Goal: Information Seeking & Learning: Stay updated

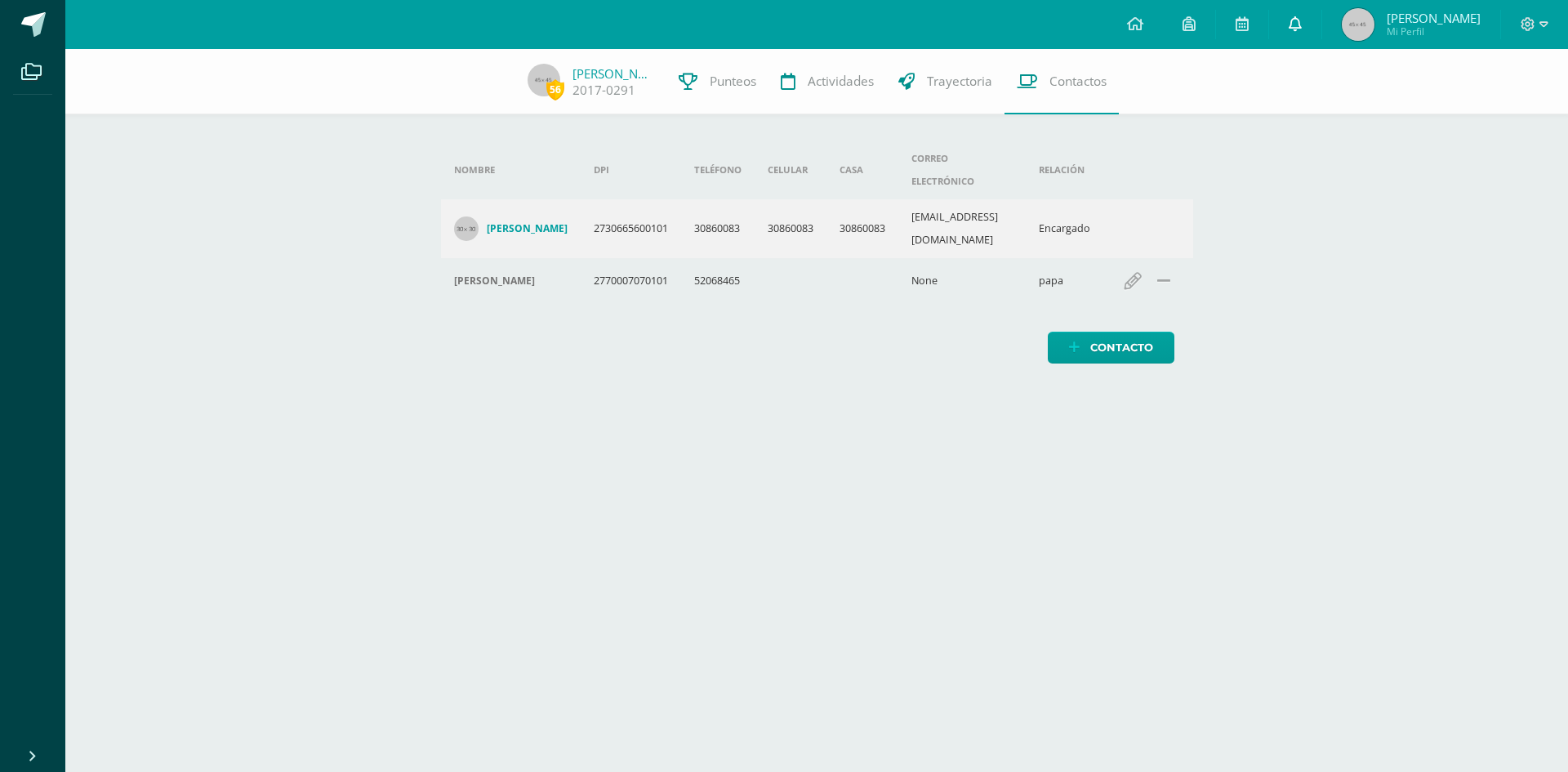
click at [1317, 28] on link at bounding box center [1295, 24] width 52 height 49
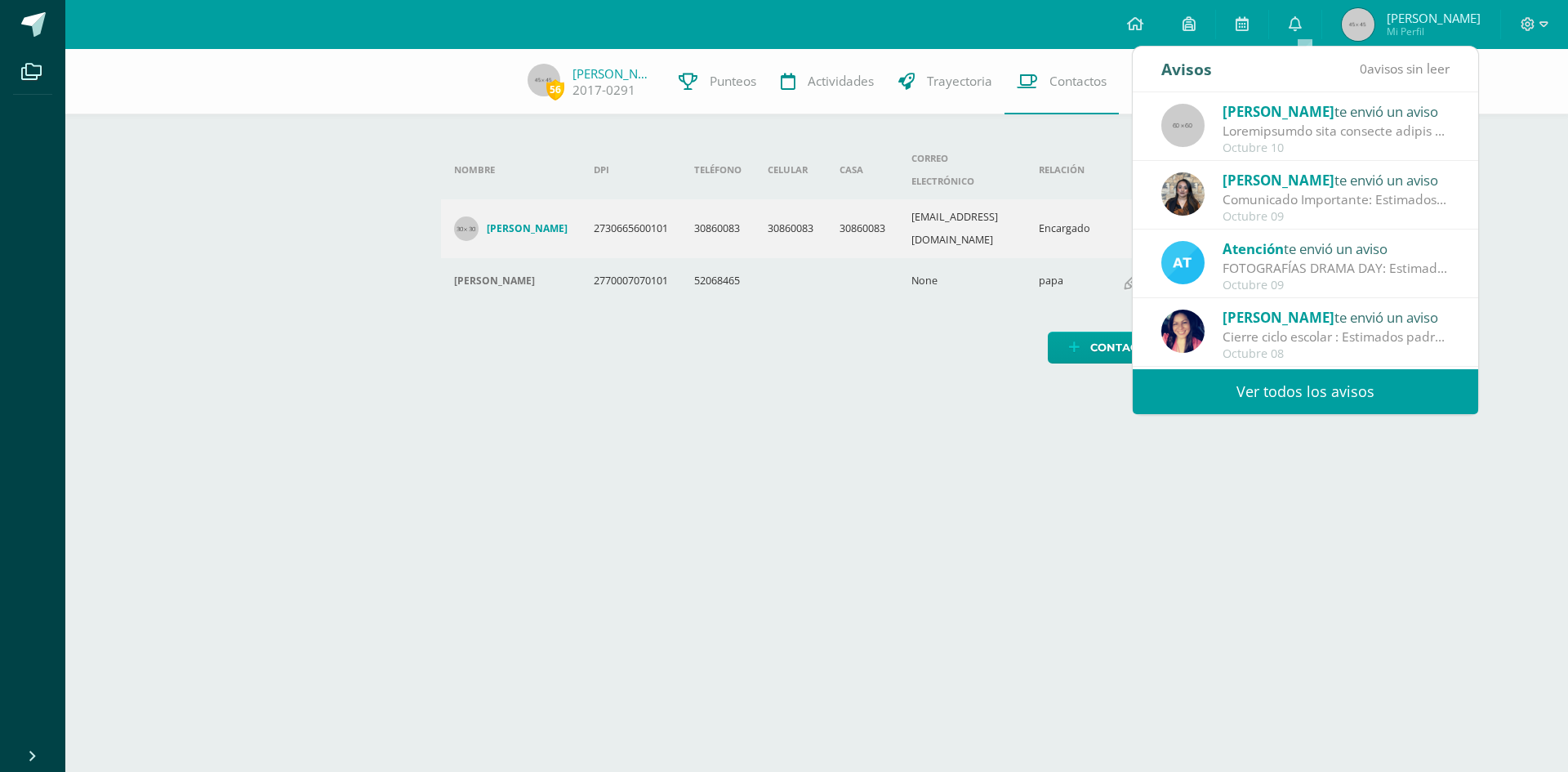
click at [1304, 400] on link "Ver todos los avisos" at bounding box center [1305, 392] width 345 height 45
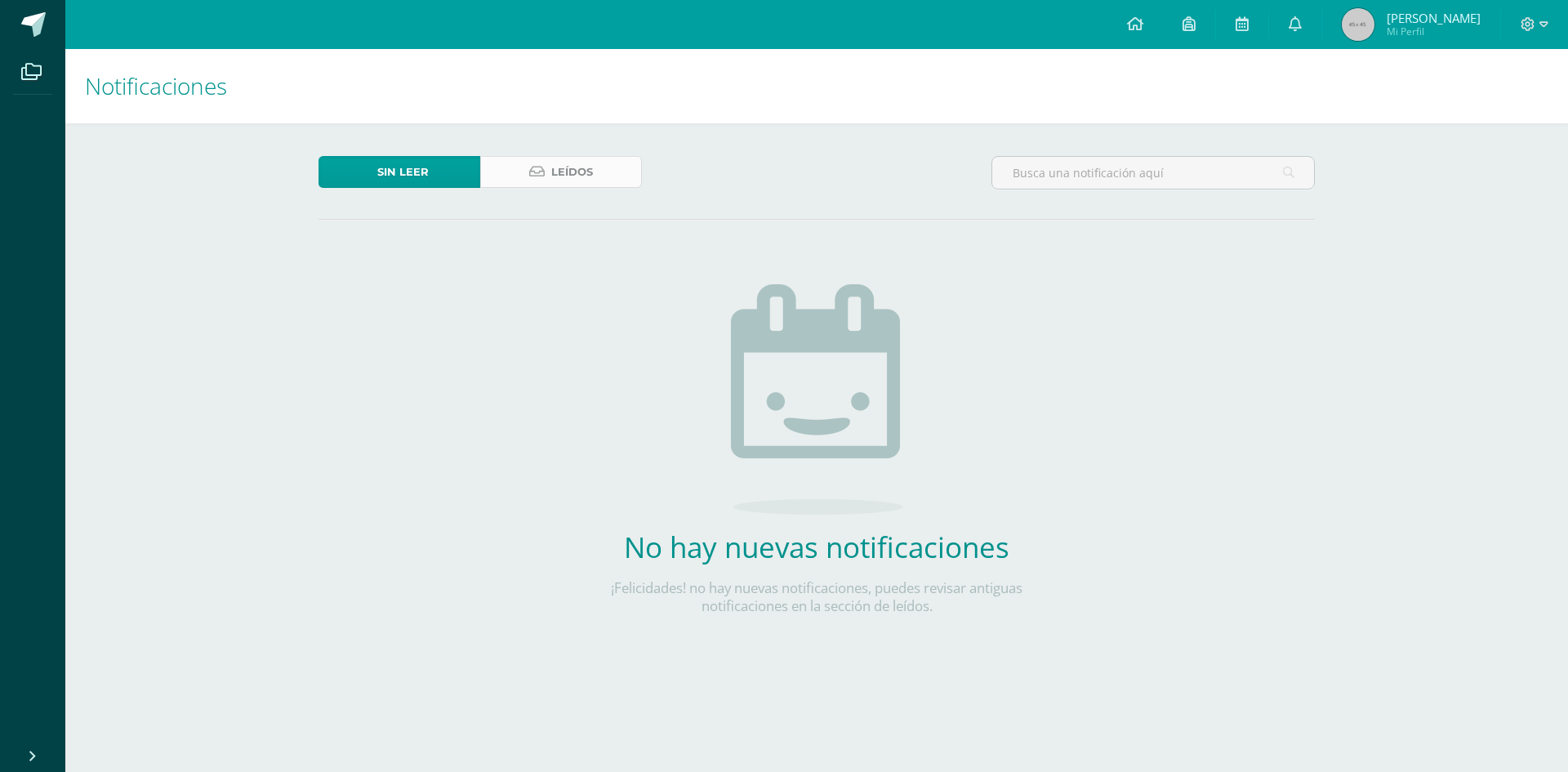
click at [596, 165] on link "Leídos" at bounding box center [561, 172] width 162 height 32
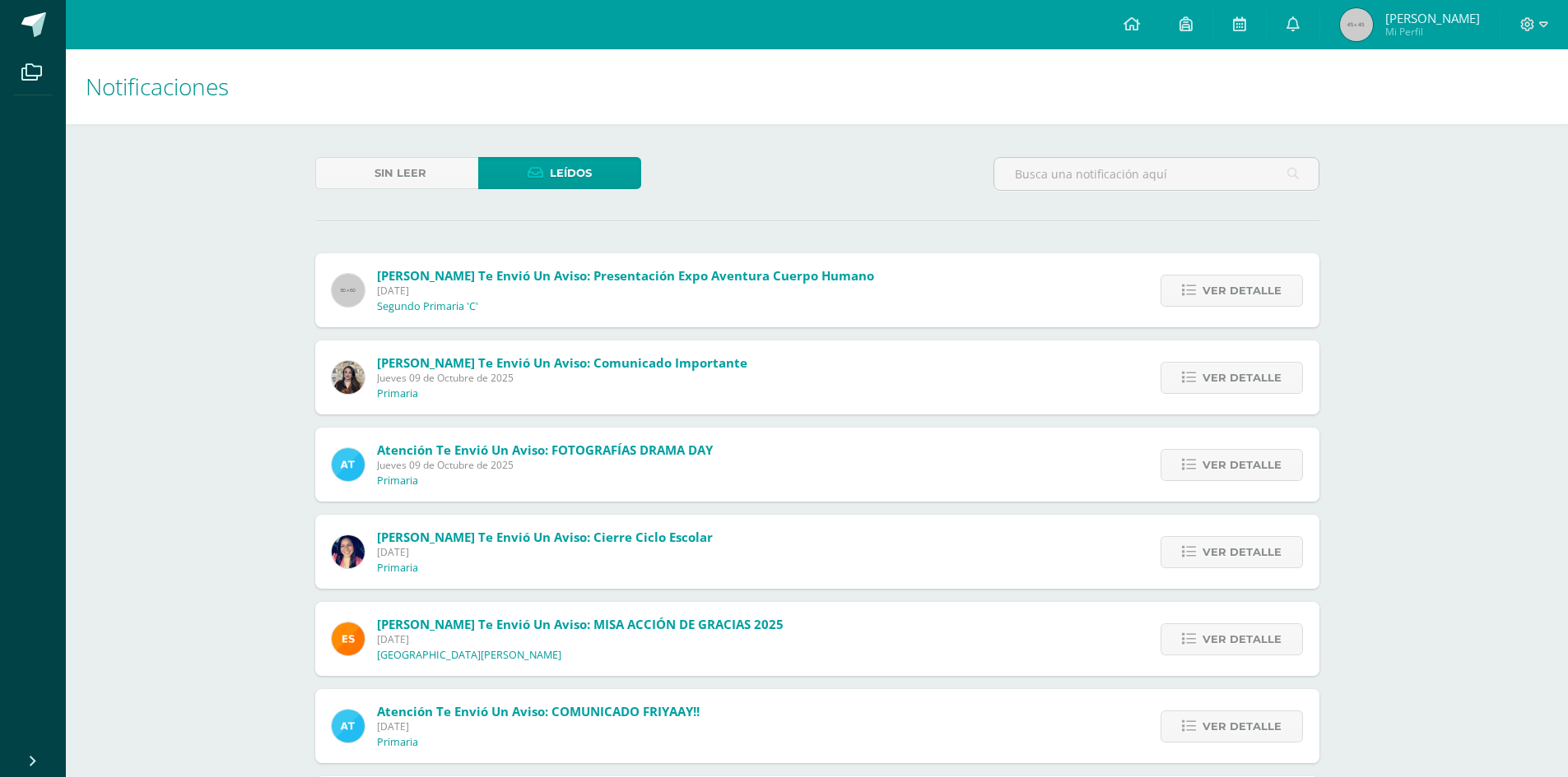
drag, startPoint x: 0, startPoint y: 0, endPoint x: 218, endPoint y: 359, distance: 420.0
click at [218, 359] on div "Notificaciones Sin leer Leídos Andrea Castillo te envió un aviso: Presentación …" at bounding box center [816, 624] width 1502 height 1151
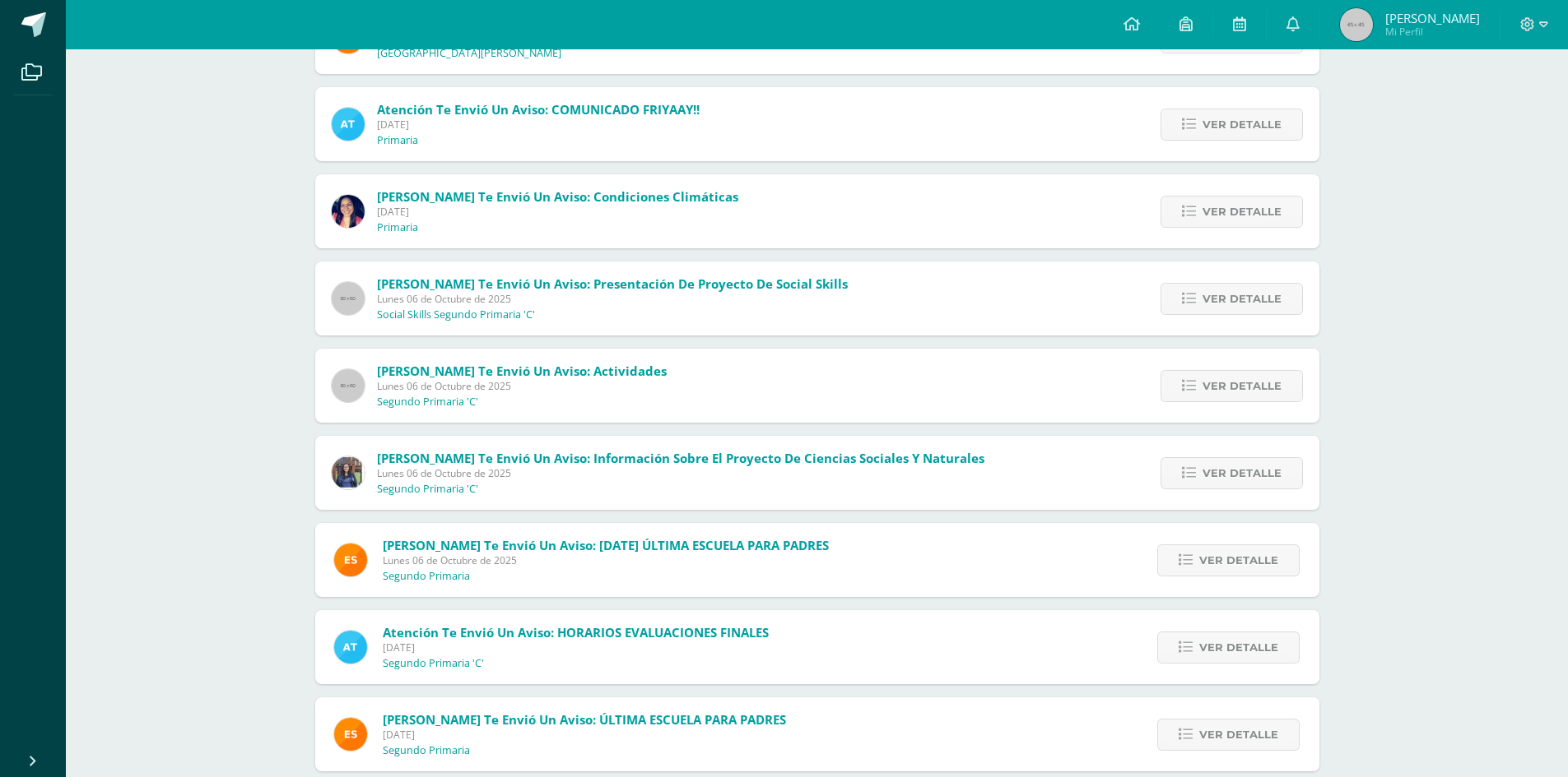
scroll to position [670, 0]
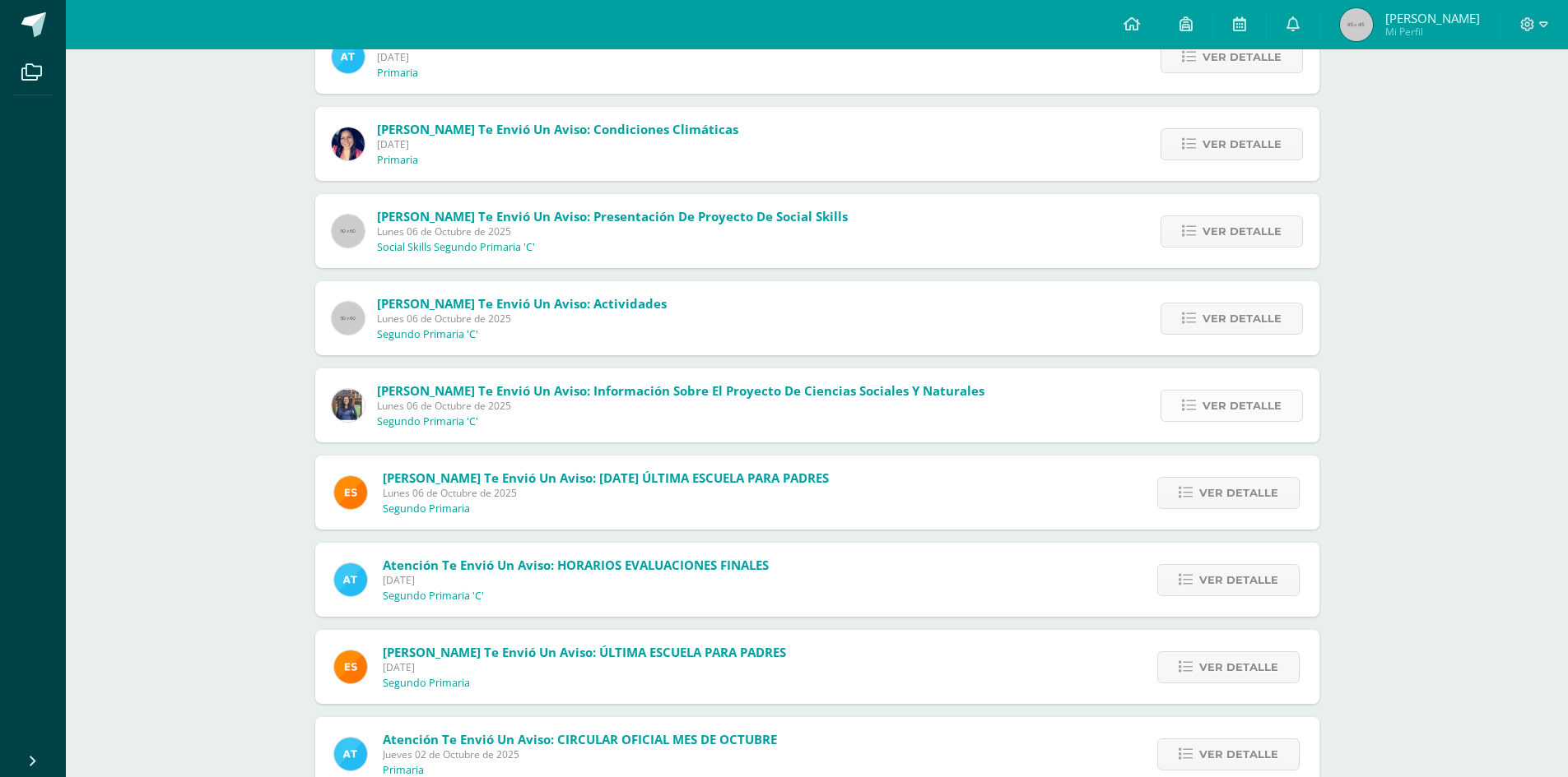
drag, startPoint x: 1220, startPoint y: 408, endPoint x: 1165, endPoint y: 409, distance: 55.0
click at [1165, 409] on link "Ver detalle" at bounding box center [1231, 406] width 142 height 32
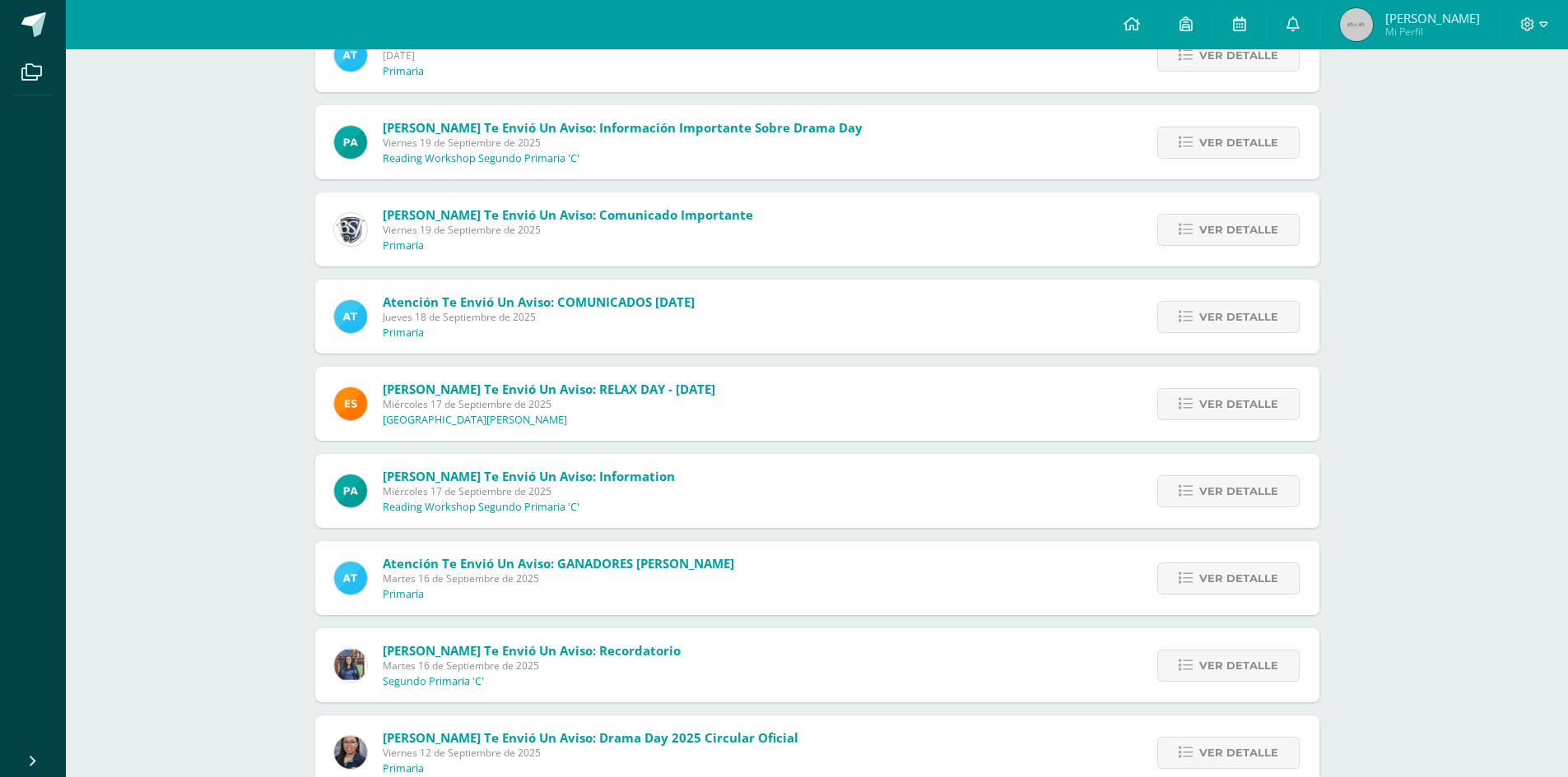
scroll to position [3421, 0]
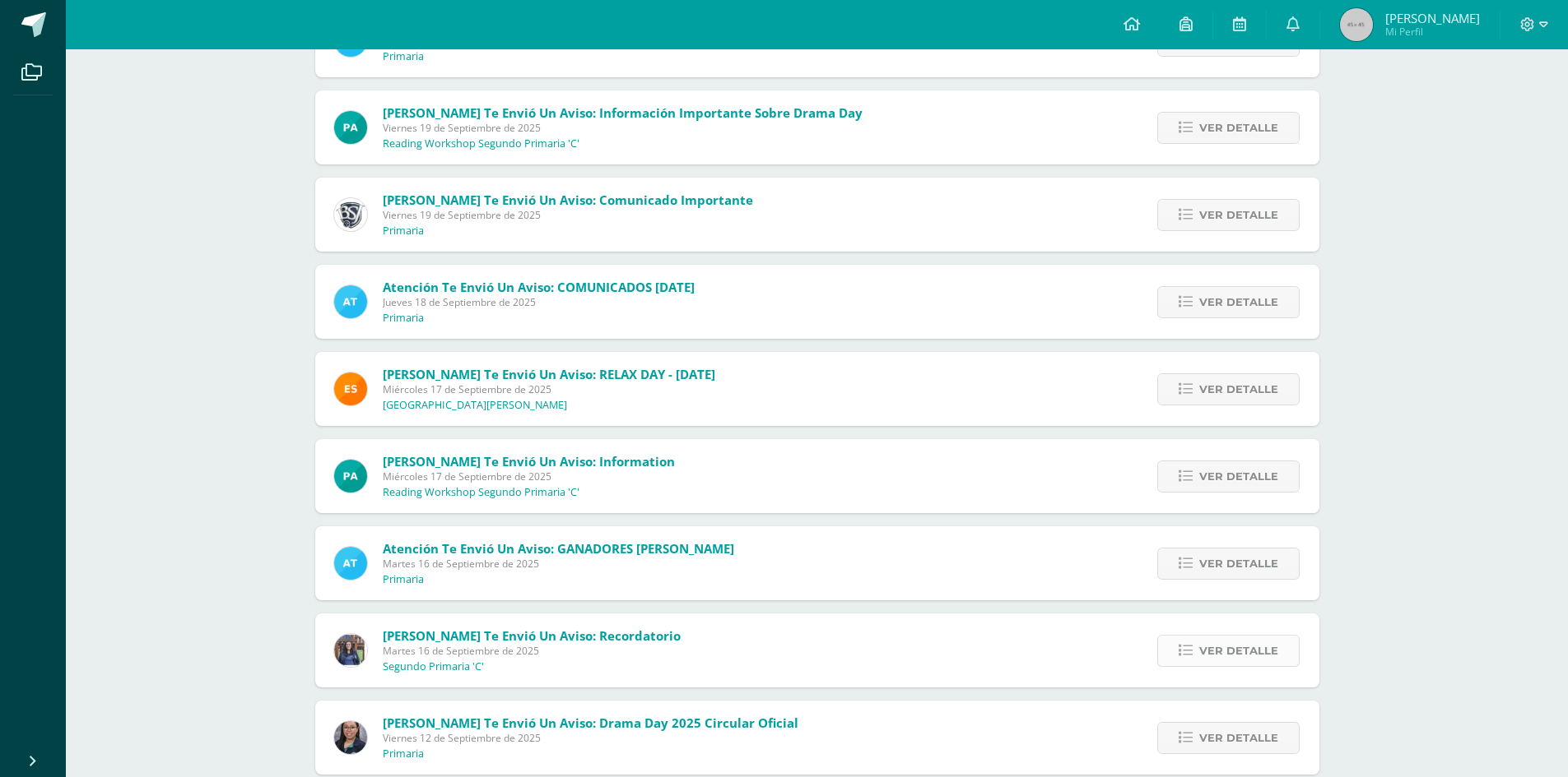
click at [1192, 646] on icon at bounding box center [1185, 651] width 14 height 14
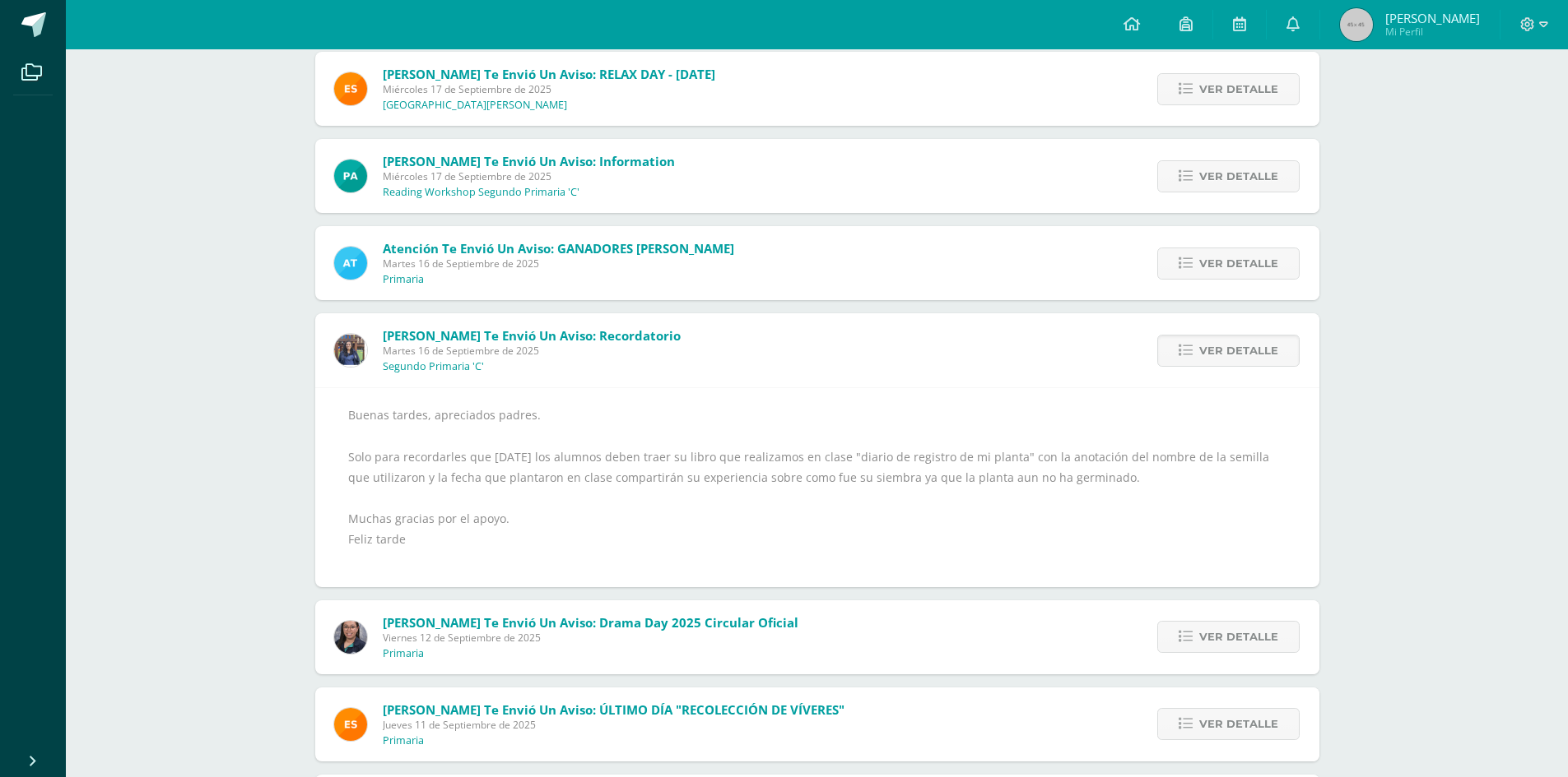
scroll to position [3457, 0]
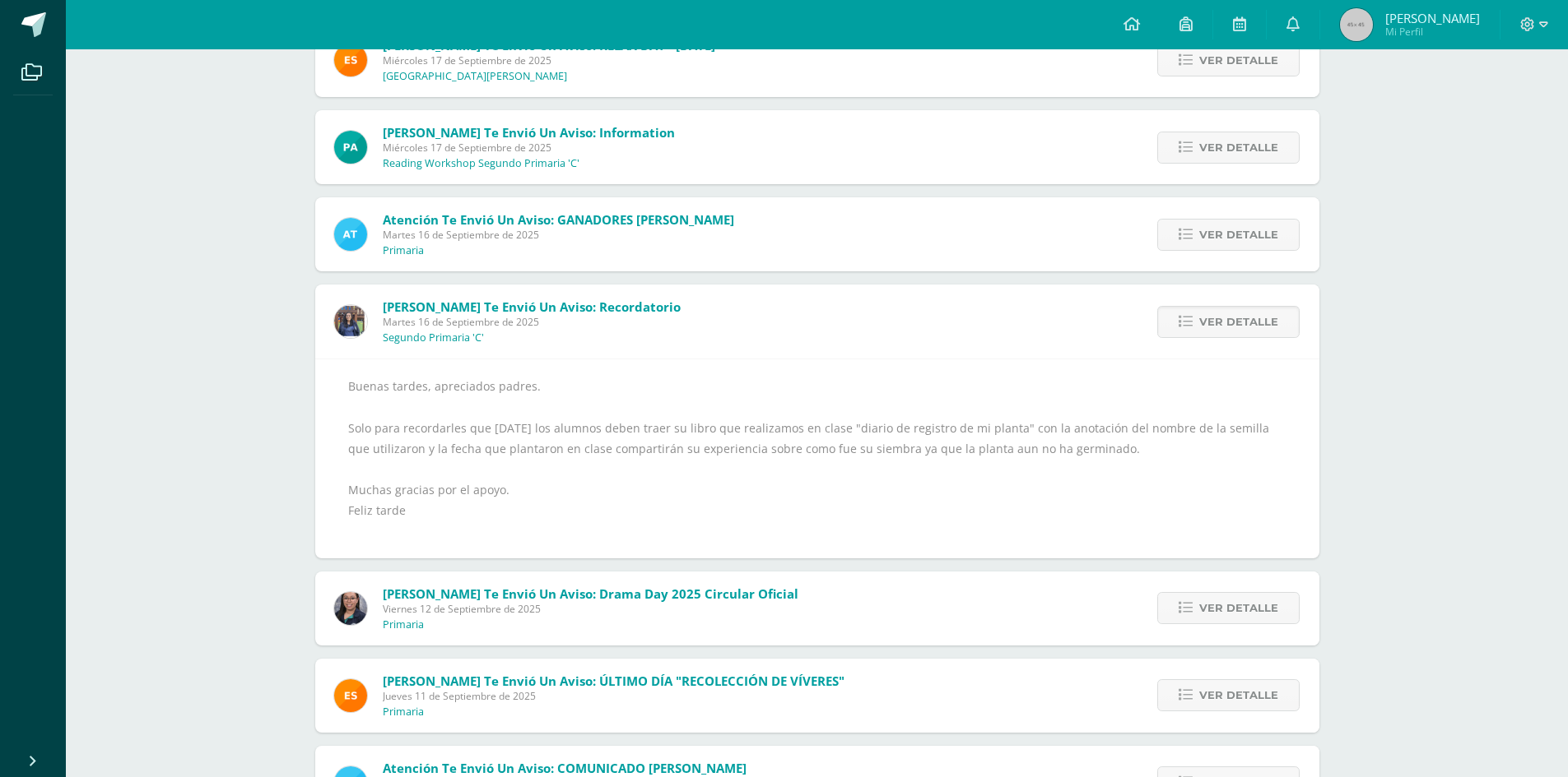
drag, startPoint x: 1222, startPoint y: 327, endPoint x: 801, endPoint y: 377, distance: 424.0
click at [801, 377] on div "Buenas tardes, apreciados padres. Solo para recordarles que mañana los alumnos …" at bounding box center [816, 459] width 938 height 166
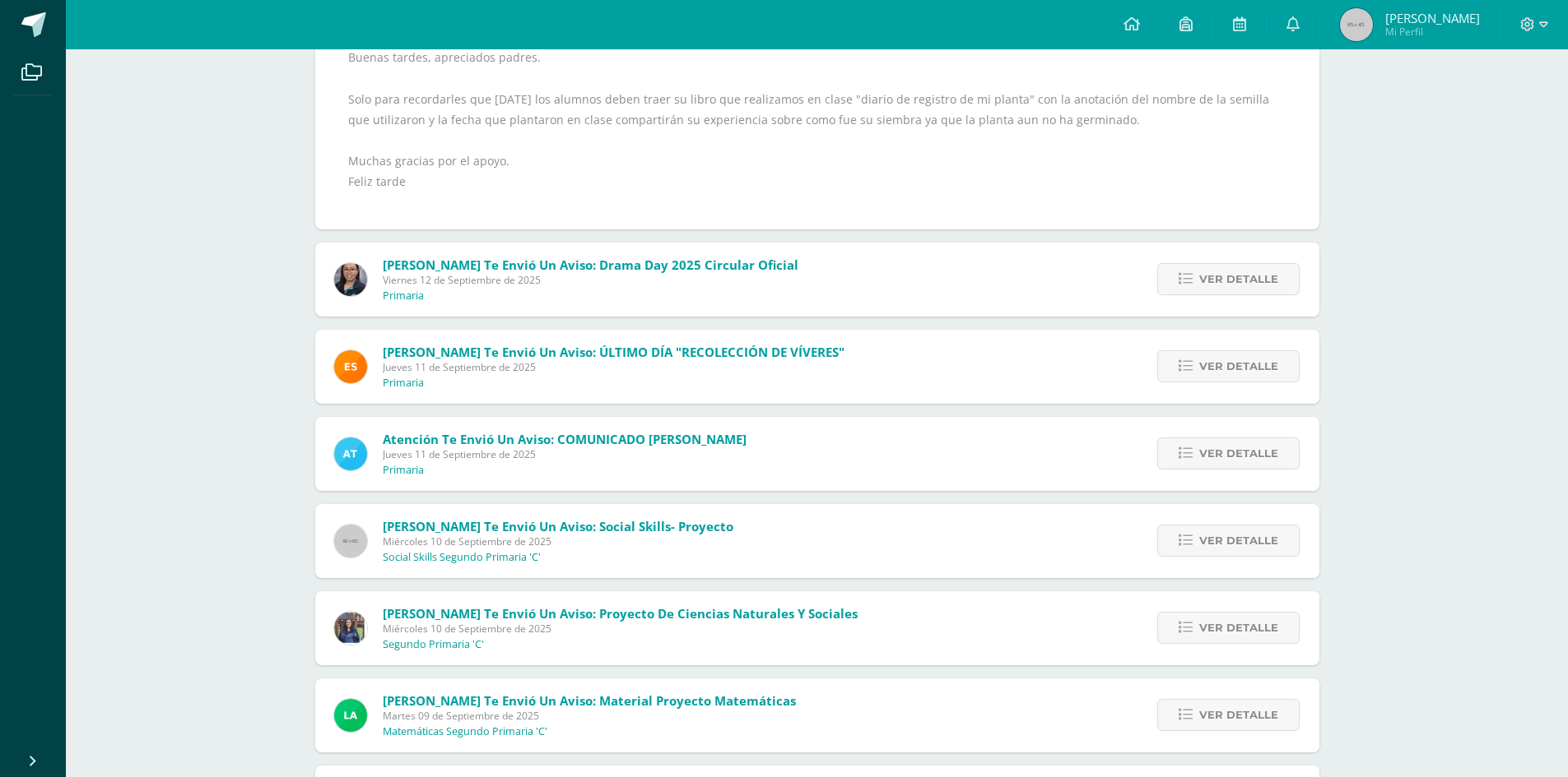
scroll to position [3868, 0]
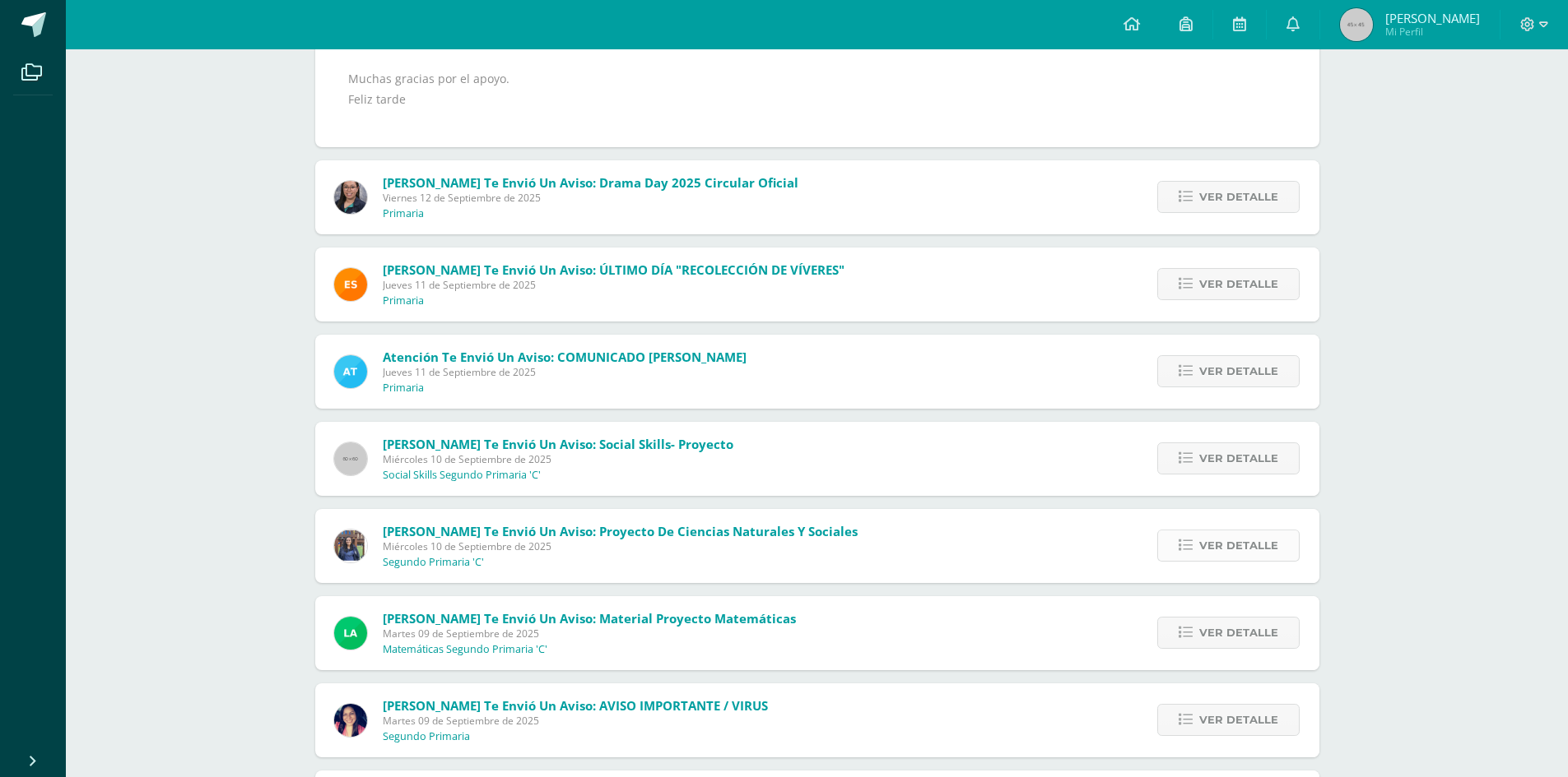
click at [1193, 548] on icon at bounding box center [1185, 546] width 14 height 14
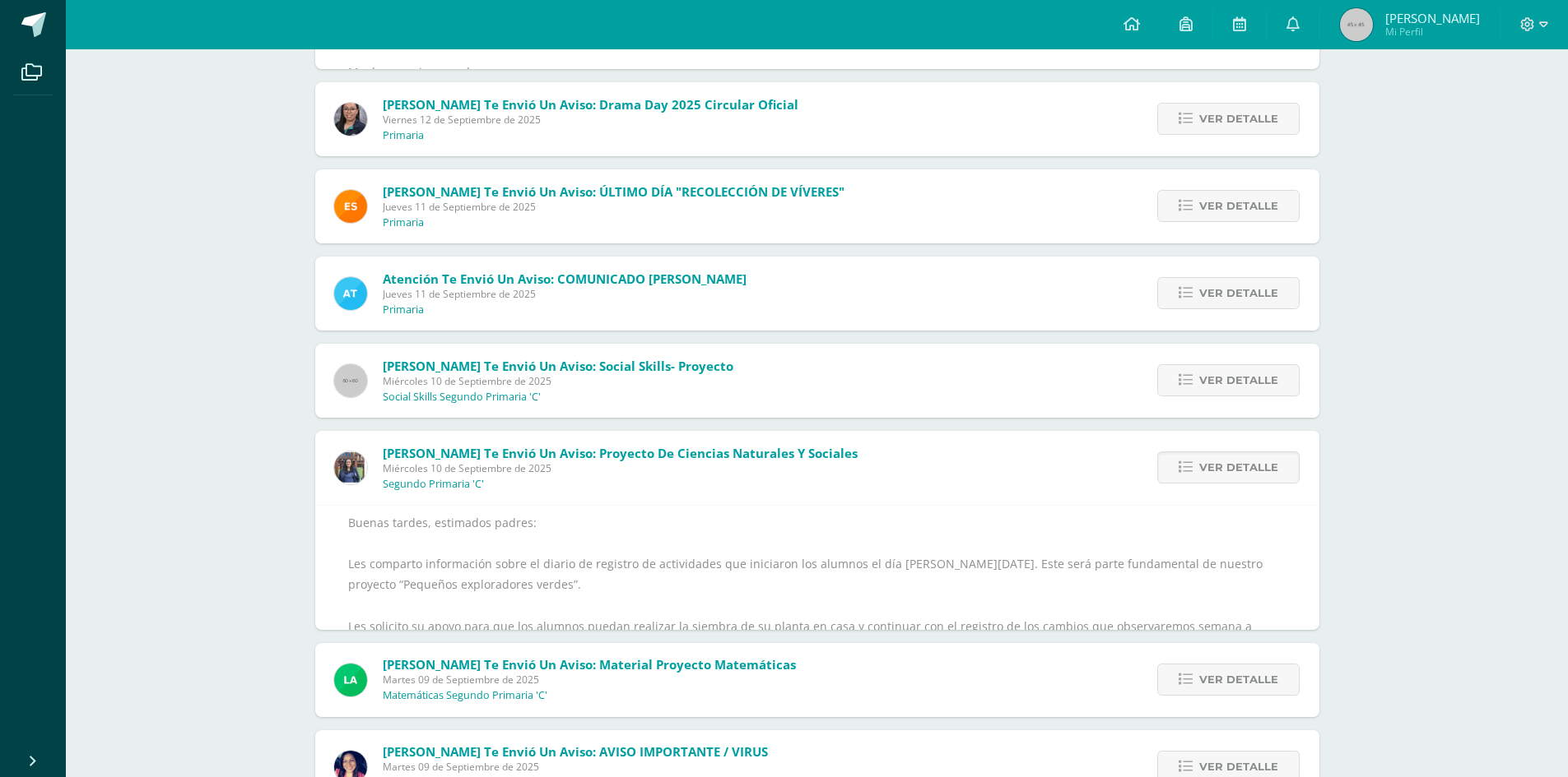
scroll to position [3823, 0]
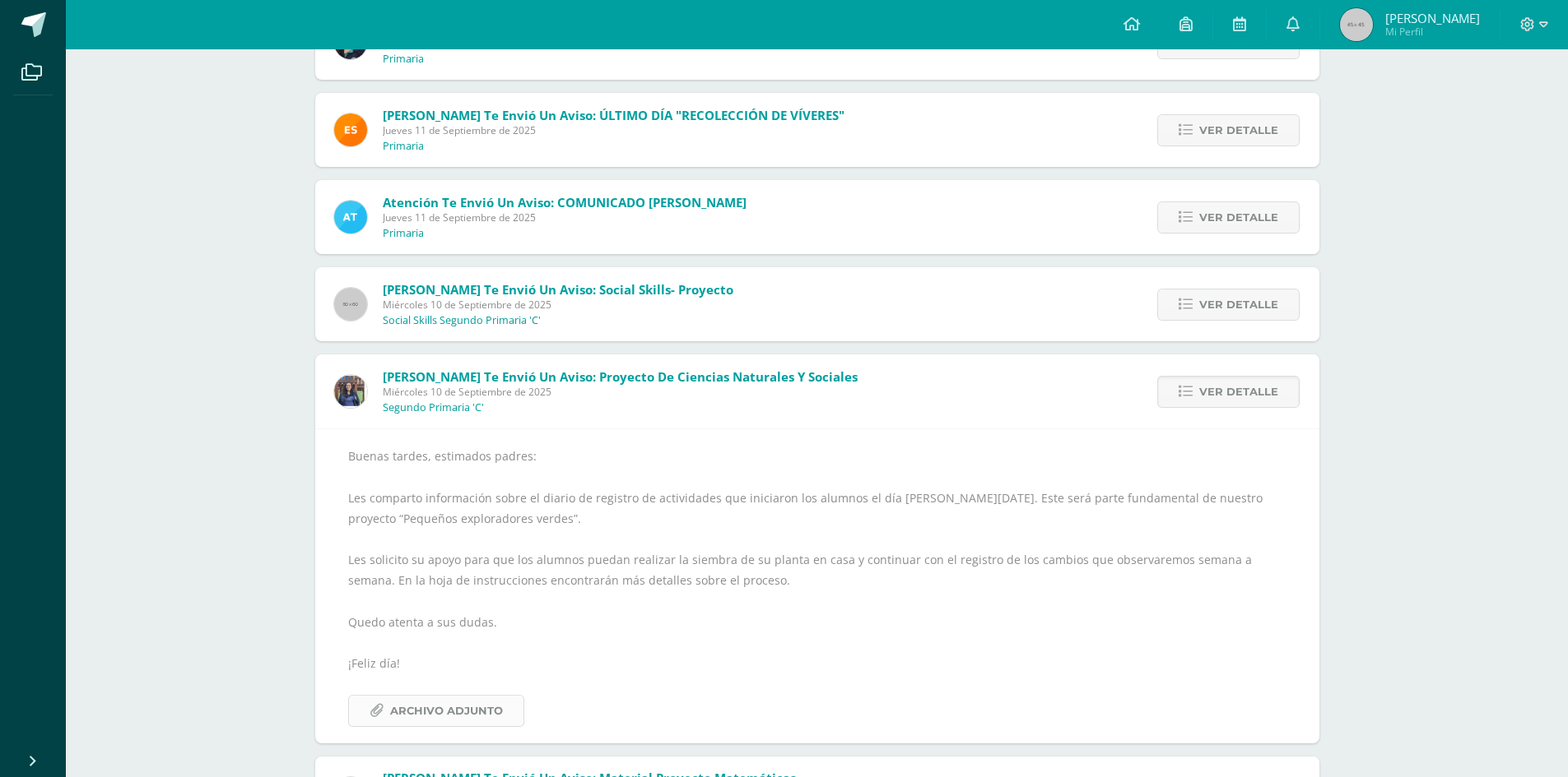
click at [399, 698] on span "Archivo Adjunto" at bounding box center [446, 711] width 112 height 31
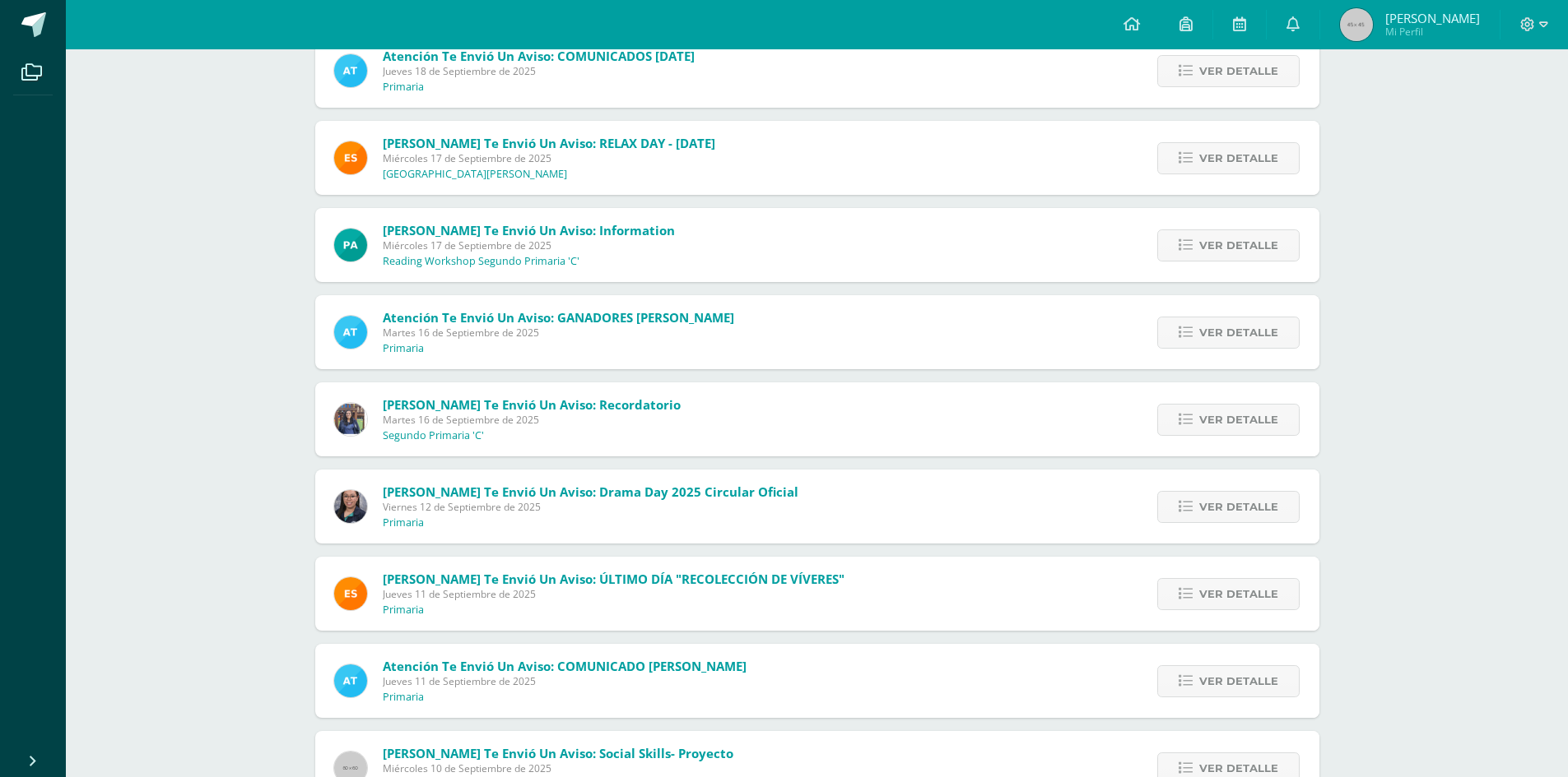
scroll to position [3358, 0]
click at [1218, 418] on span "Ver detalle" at bounding box center [1238, 420] width 79 height 31
